Goal: Transaction & Acquisition: Purchase product/service

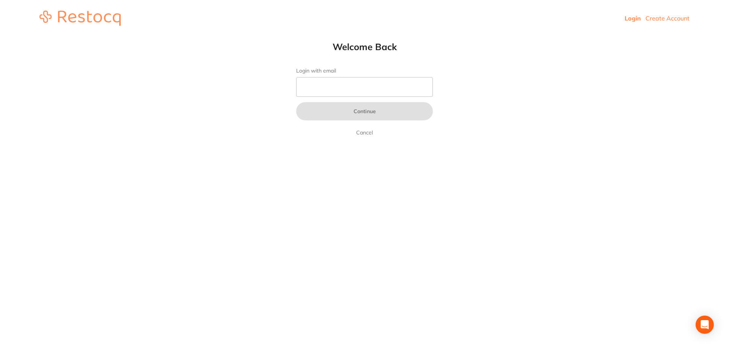
click at [384, 64] on div "Welcome Back Login with email Continue Cancel" at bounding box center [364, 89] width 167 height 96
click at [390, 80] on input "Login with email" at bounding box center [364, 87] width 137 height 20
type input "r"
type input "[EMAIL_ADDRESS][DOMAIN_NAME]"
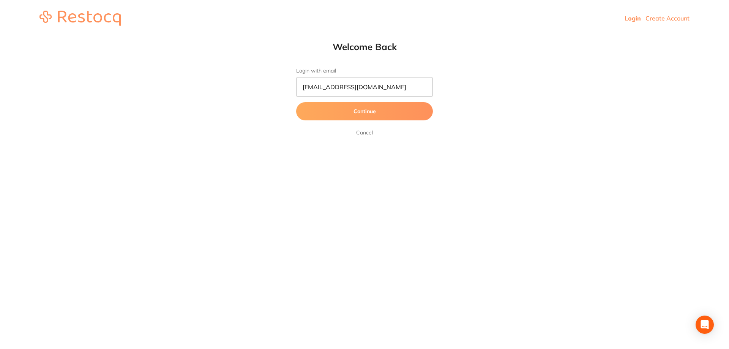
click at [385, 107] on button "Continue" at bounding box center [364, 111] width 137 height 18
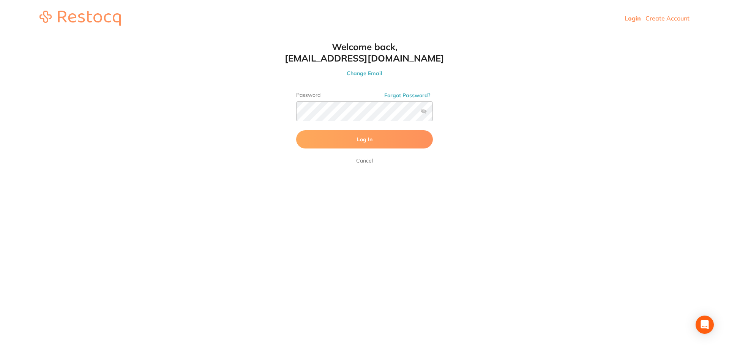
click at [382, 138] on button "Log In" at bounding box center [364, 139] width 137 height 18
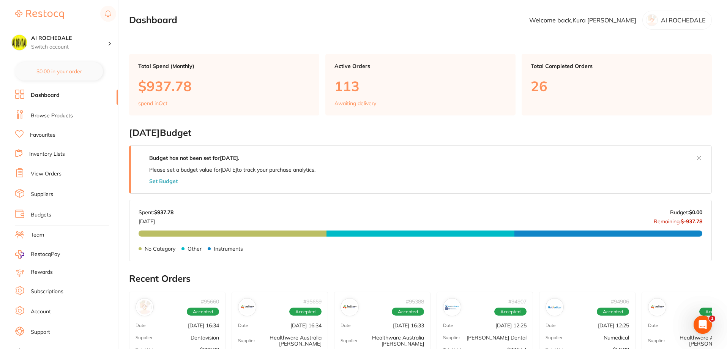
click at [48, 117] on link "Browse Products" at bounding box center [52, 116] width 42 height 8
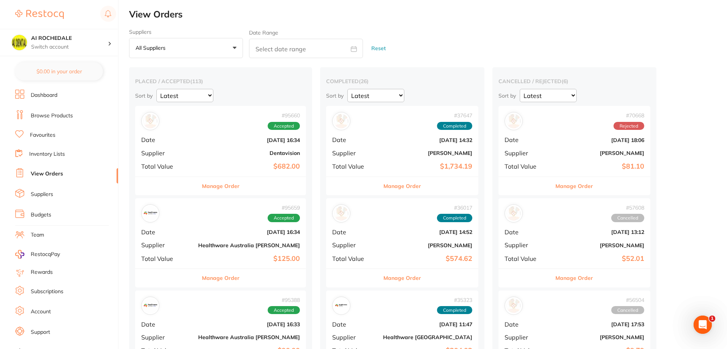
click at [49, 117] on link "Browse Products" at bounding box center [52, 116] width 42 height 8
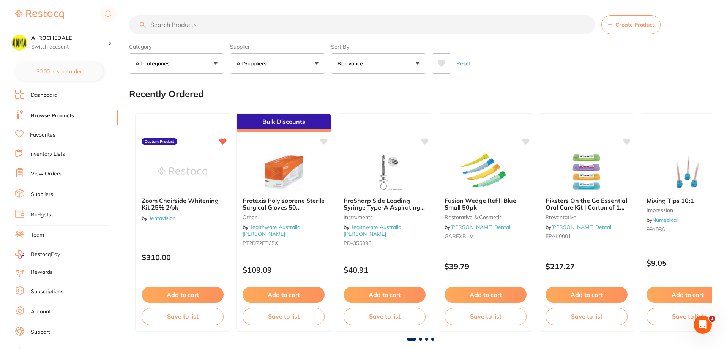
click at [210, 22] on input "search" at bounding box center [362, 24] width 466 height 19
click at [613, 255] on div "$217.27" at bounding box center [586, 265] width 95 height 21
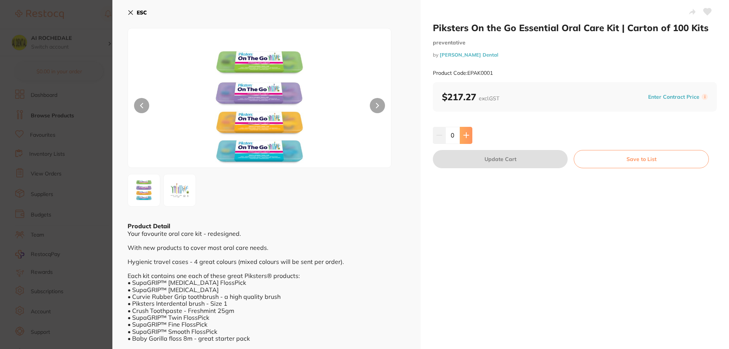
click at [467, 134] on button at bounding box center [466, 135] width 13 height 17
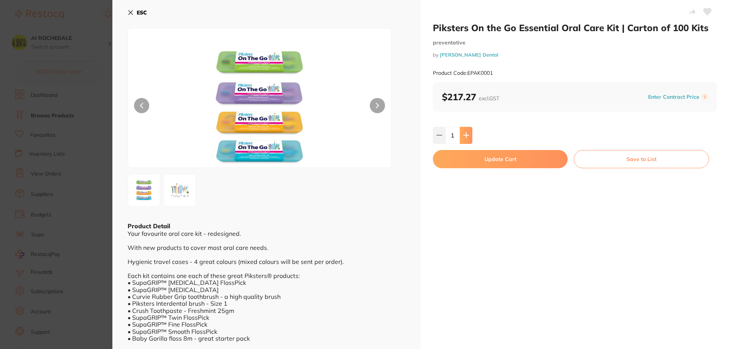
type input "1"
click at [468, 160] on button "Update Cart" at bounding box center [500, 159] width 135 height 18
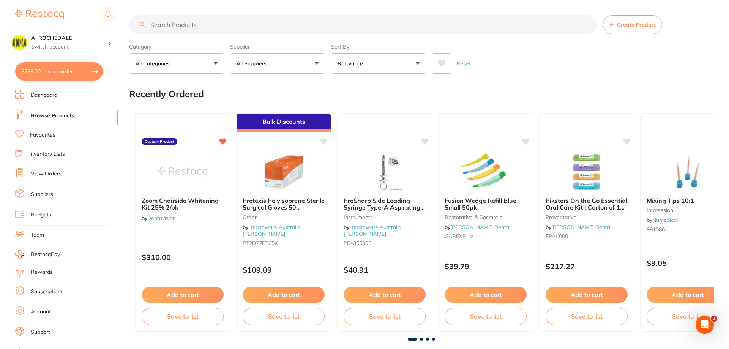
checkbox input "false"
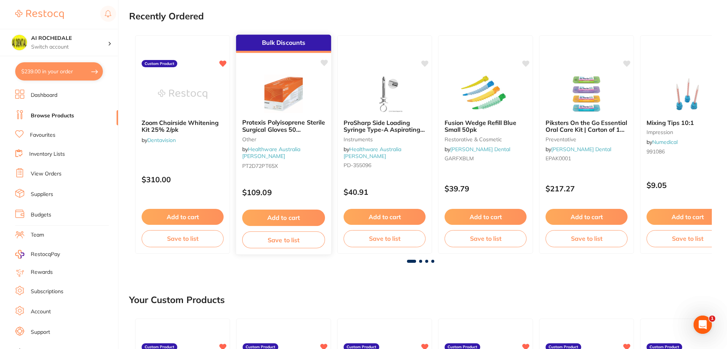
scroll to position [76, 0]
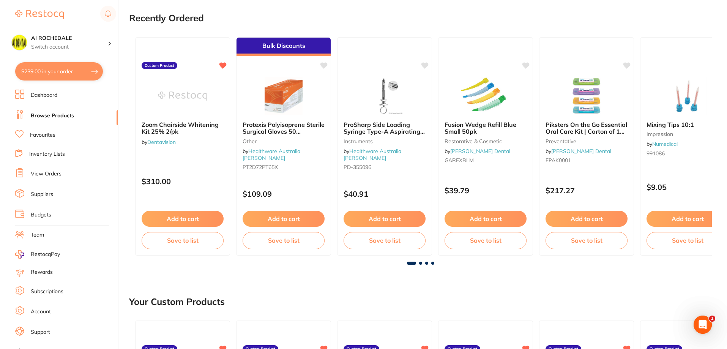
click at [421, 262] on span at bounding box center [420, 263] width 3 height 3
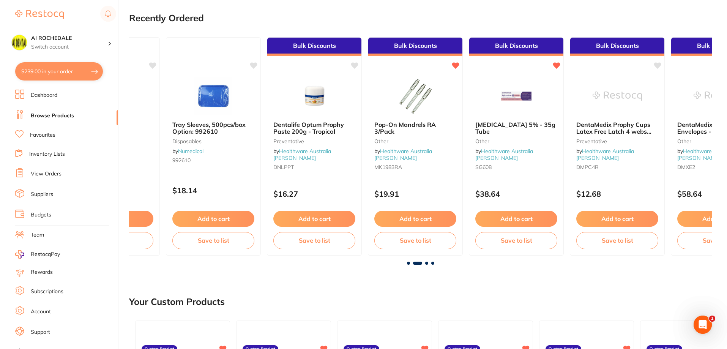
scroll to position [0, 583]
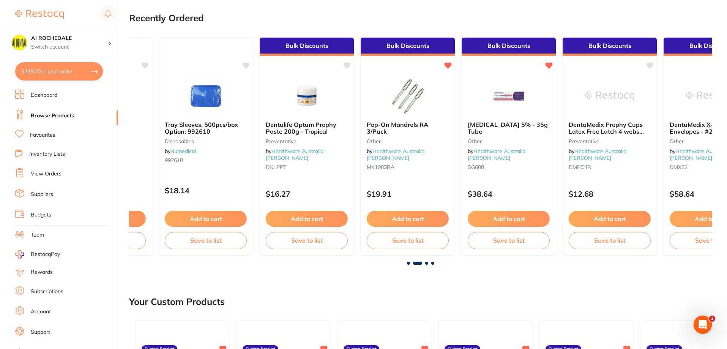
click at [427, 263] on span at bounding box center [426, 263] width 3 height 3
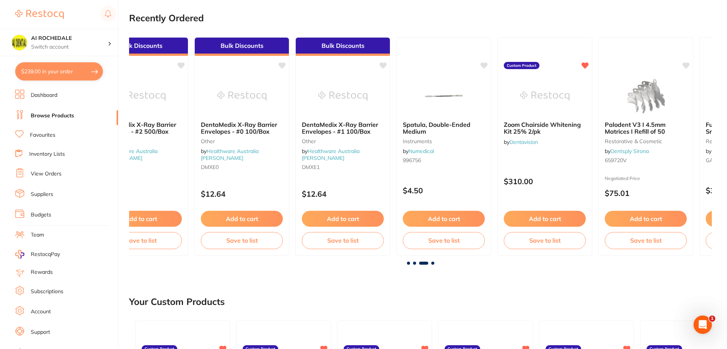
scroll to position [0, 1166]
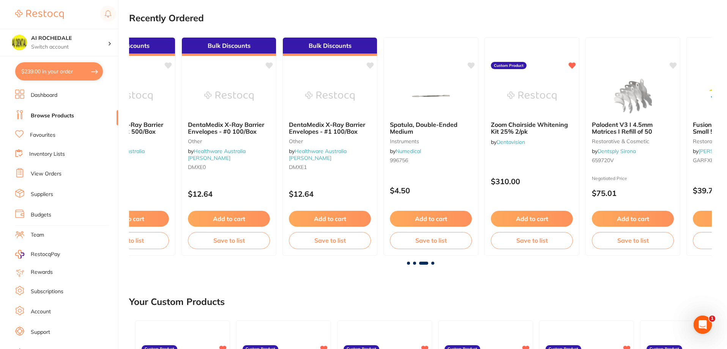
click at [432, 263] on span at bounding box center [432, 263] width 3 height 3
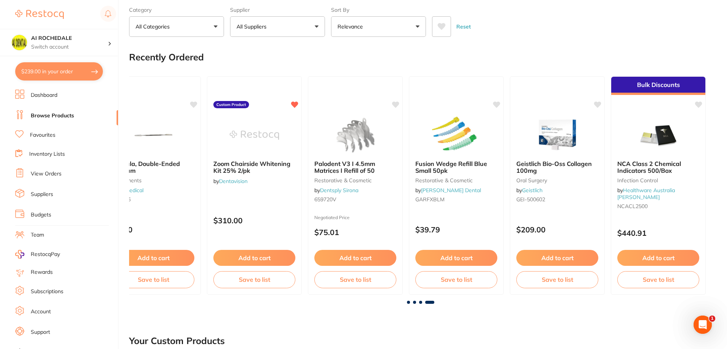
scroll to position [0, 0]
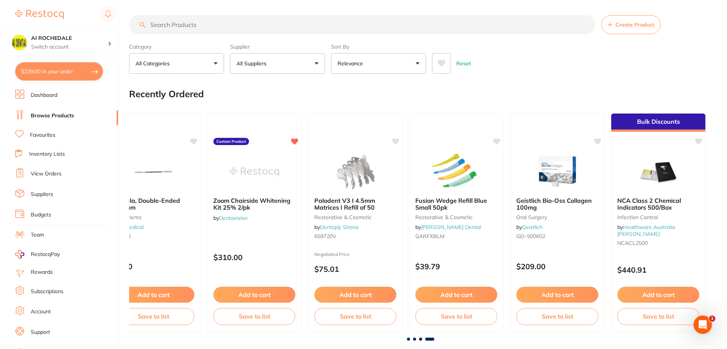
click at [230, 17] on input "search" at bounding box center [362, 24] width 466 height 19
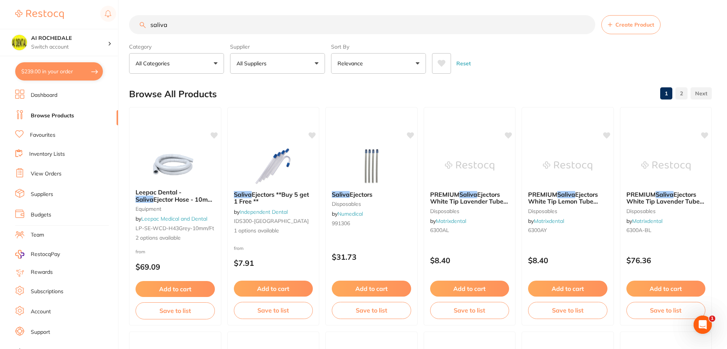
type input "saliva"
click at [59, 74] on button "$239.00 in your order" at bounding box center [59, 71] width 88 height 18
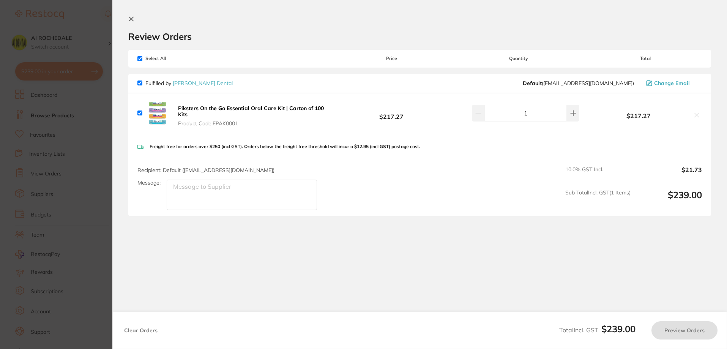
checkbox input "true"
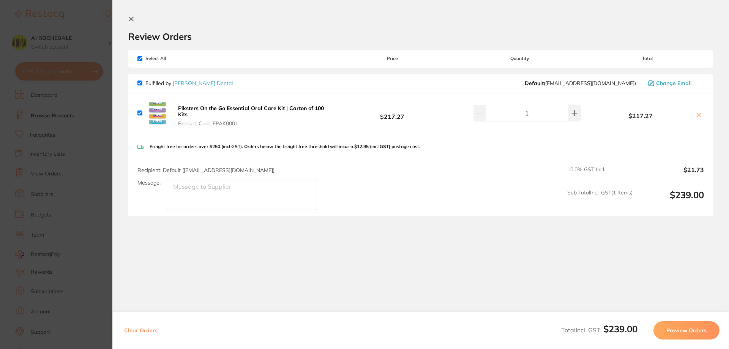
click at [686, 331] on button "Preview Orders" at bounding box center [686, 330] width 66 height 18
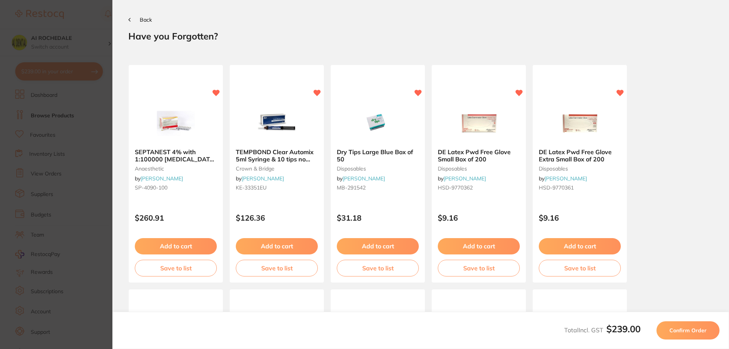
click at [129, 18] on icon at bounding box center [129, 20] width 2 height 4
